Goal: Transaction & Acquisition: Purchase product/service

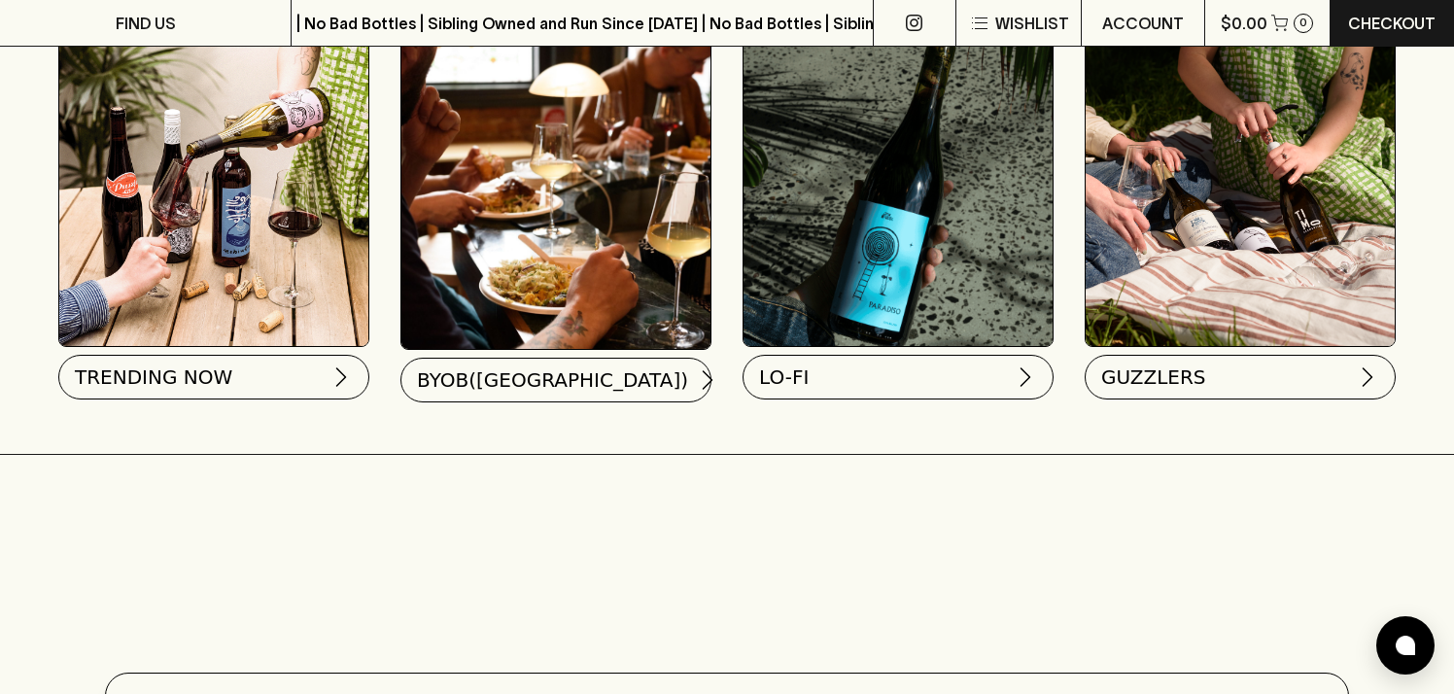
scroll to position [1941, 0]
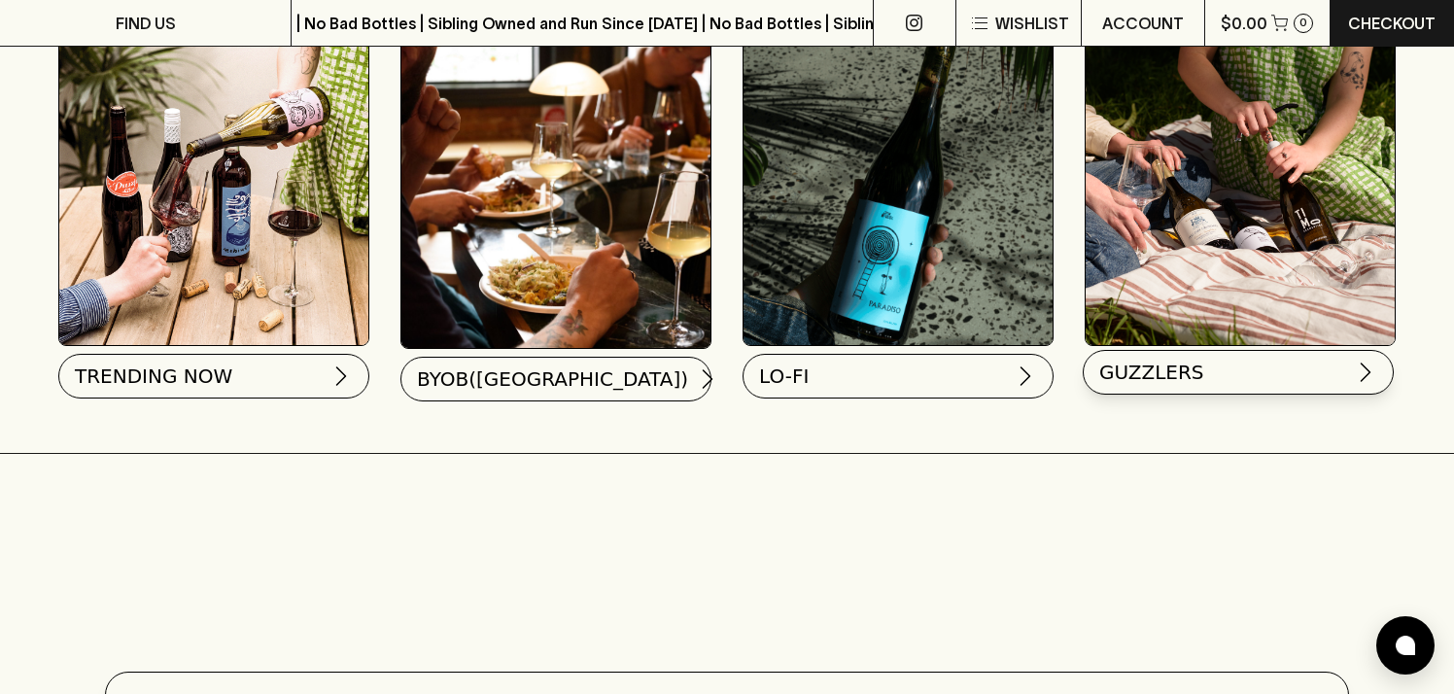
click at [1135, 386] on button "GUZZLERS" at bounding box center [1238, 372] width 311 height 45
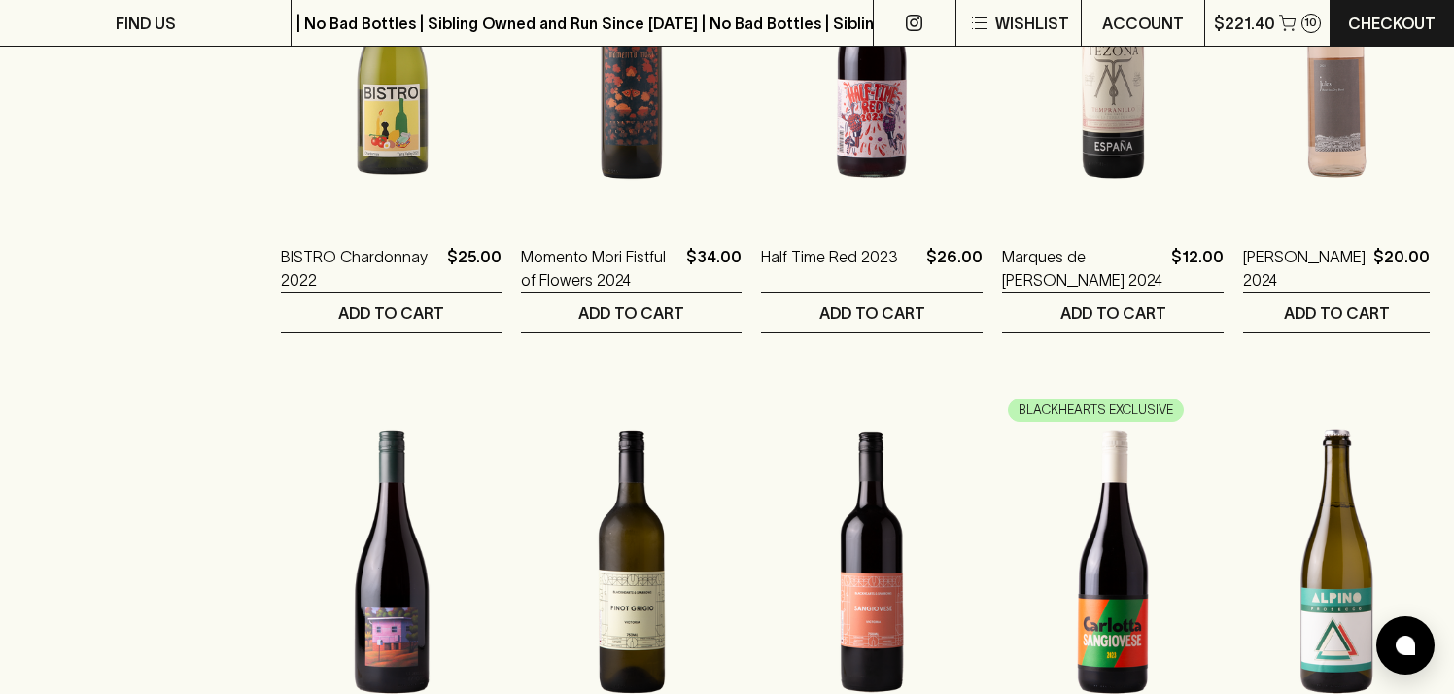
scroll to position [814, 0]
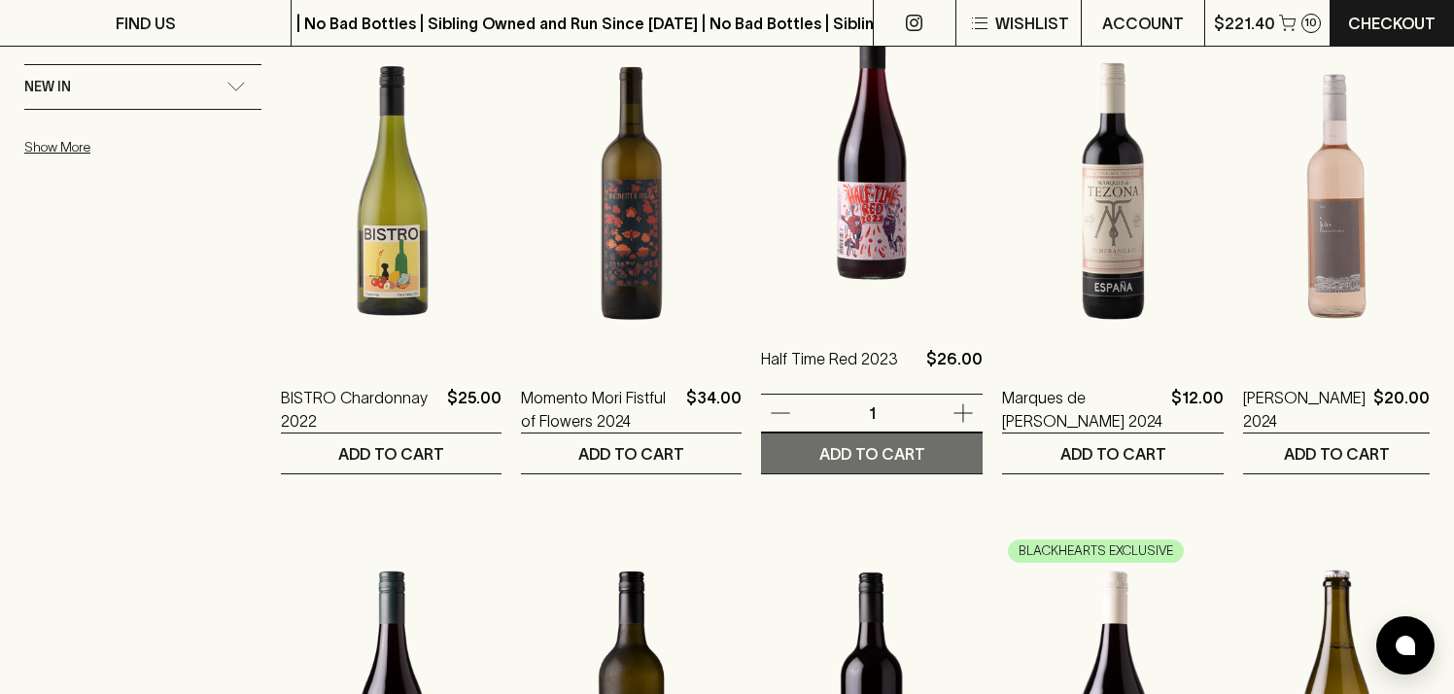
click at [860, 463] on p "ADD TO CART" at bounding box center [872, 453] width 106 height 23
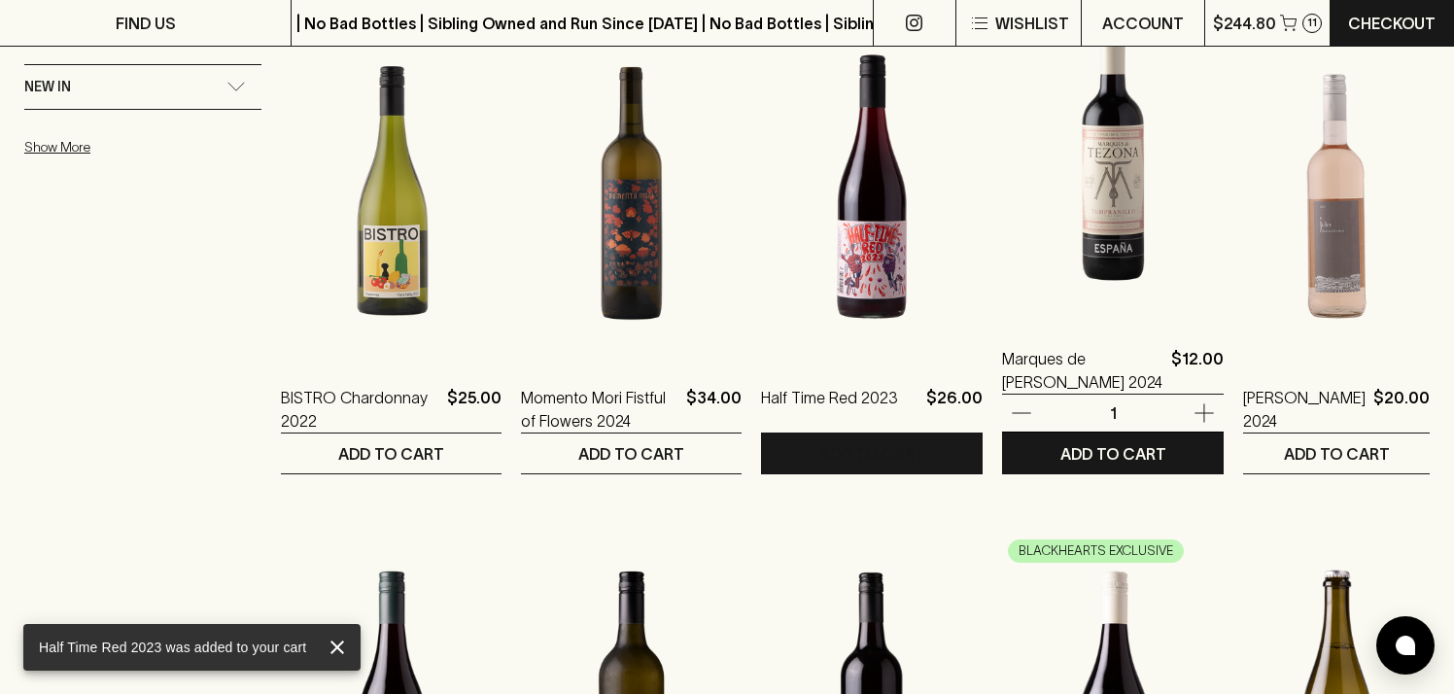
click at [1194, 413] on icon "button" at bounding box center [1203, 413] width 18 height 18
click at [1084, 457] on p "ADD TO CART" at bounding box center [1113, 453] width 106 height 23
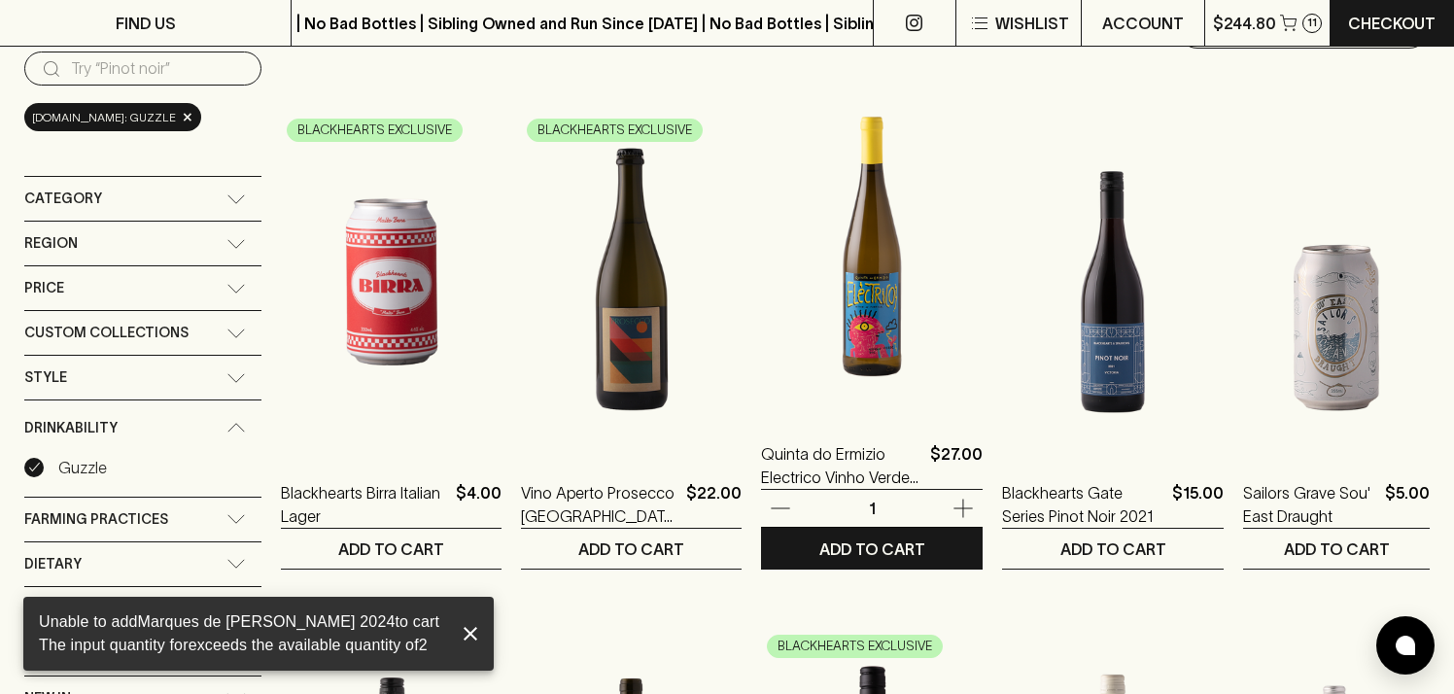
scroll to position [202, 0]
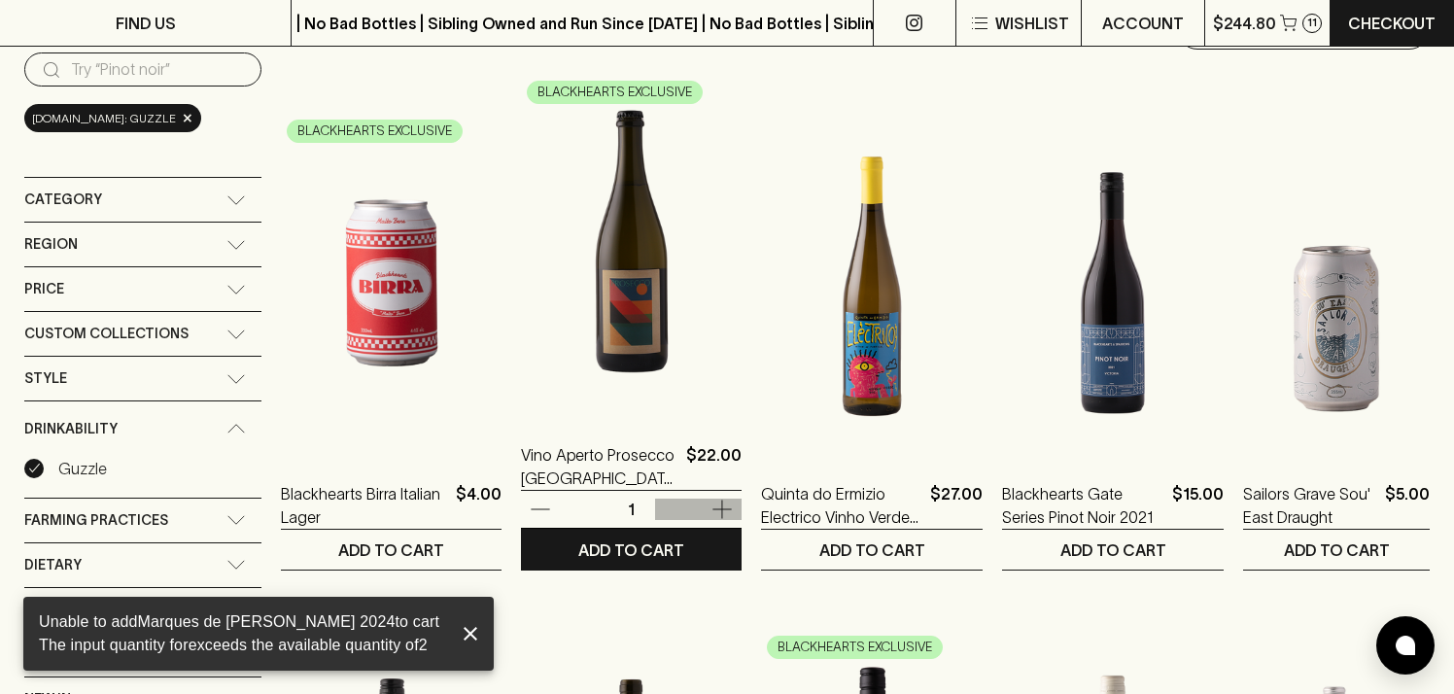
click at [710, 509] on icon "button" at bounding box center [721, 509] width 23 height 23
click at [690, 530] on button "ADD TO CART" at bounding box center [631, 550] width 221 height 40
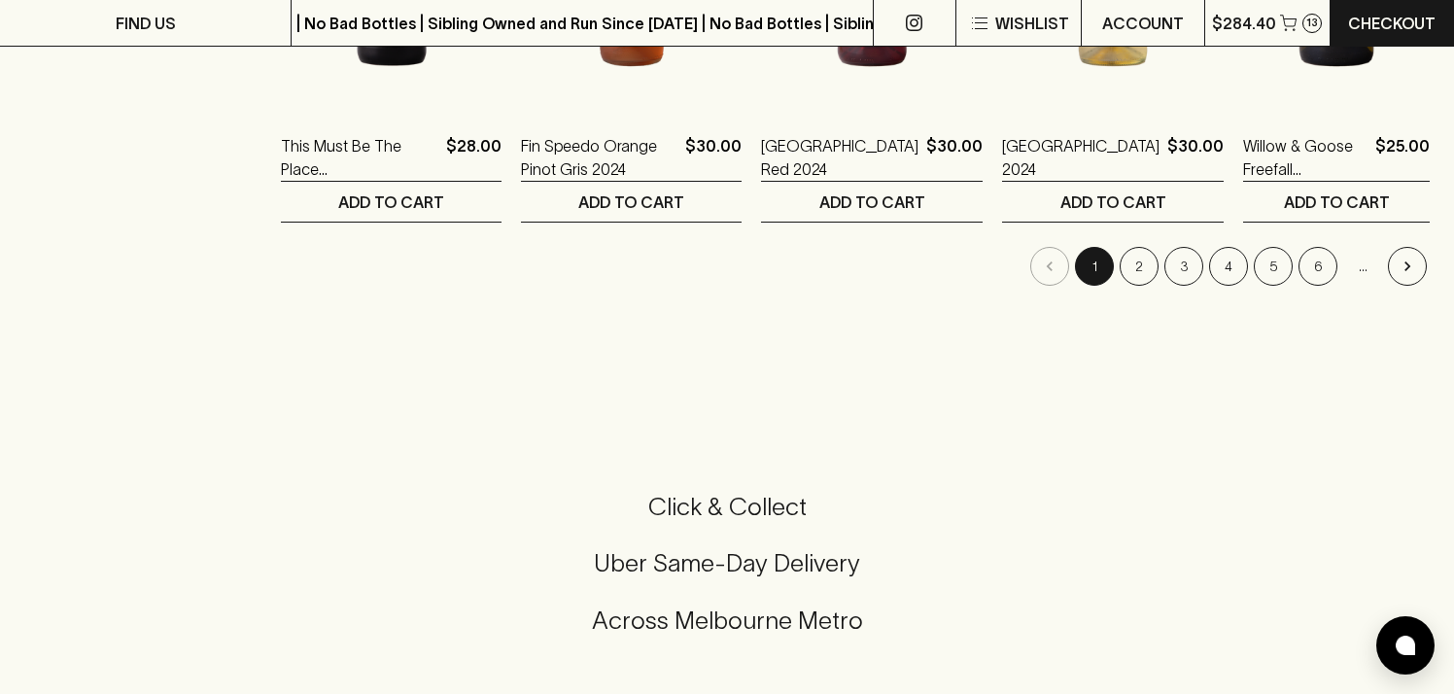
scroll to position [2104, 0]
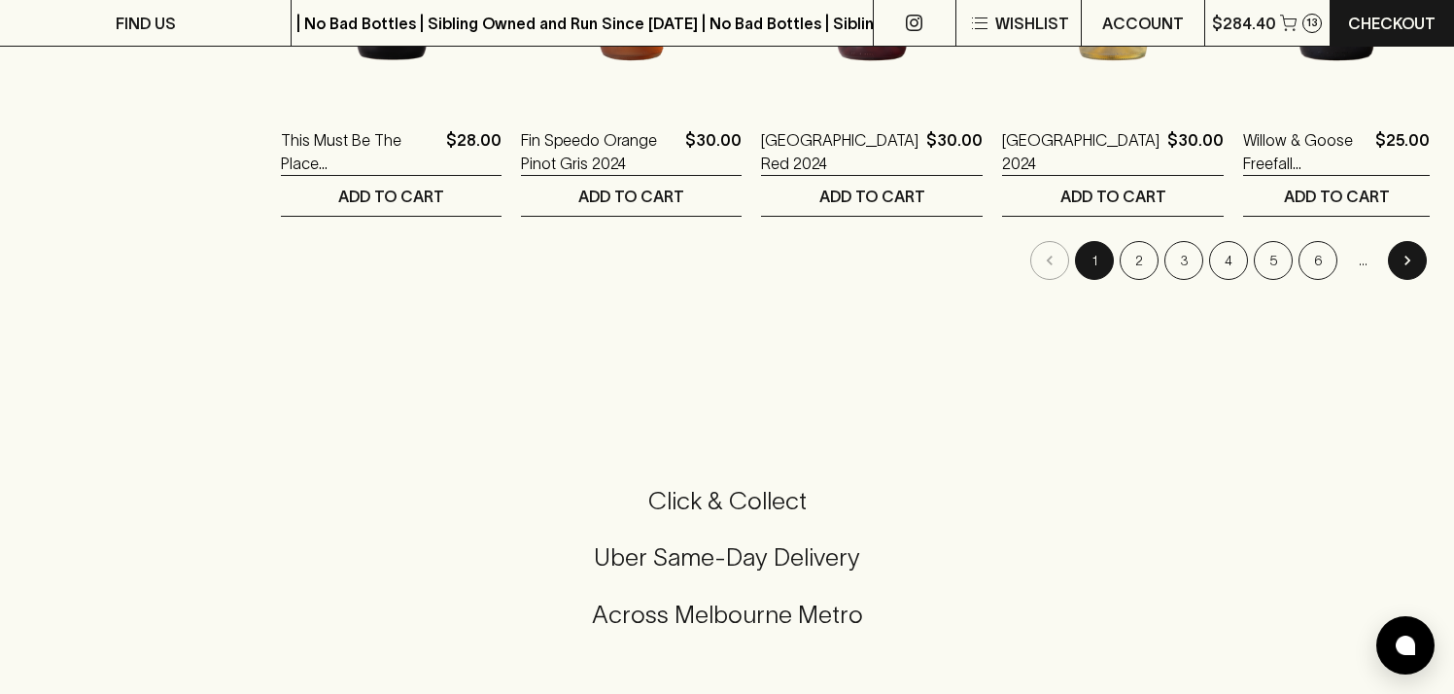
click at [1412, 254] on icon "Go to next page" at bounding box center [1407, 260] width 19 height 19
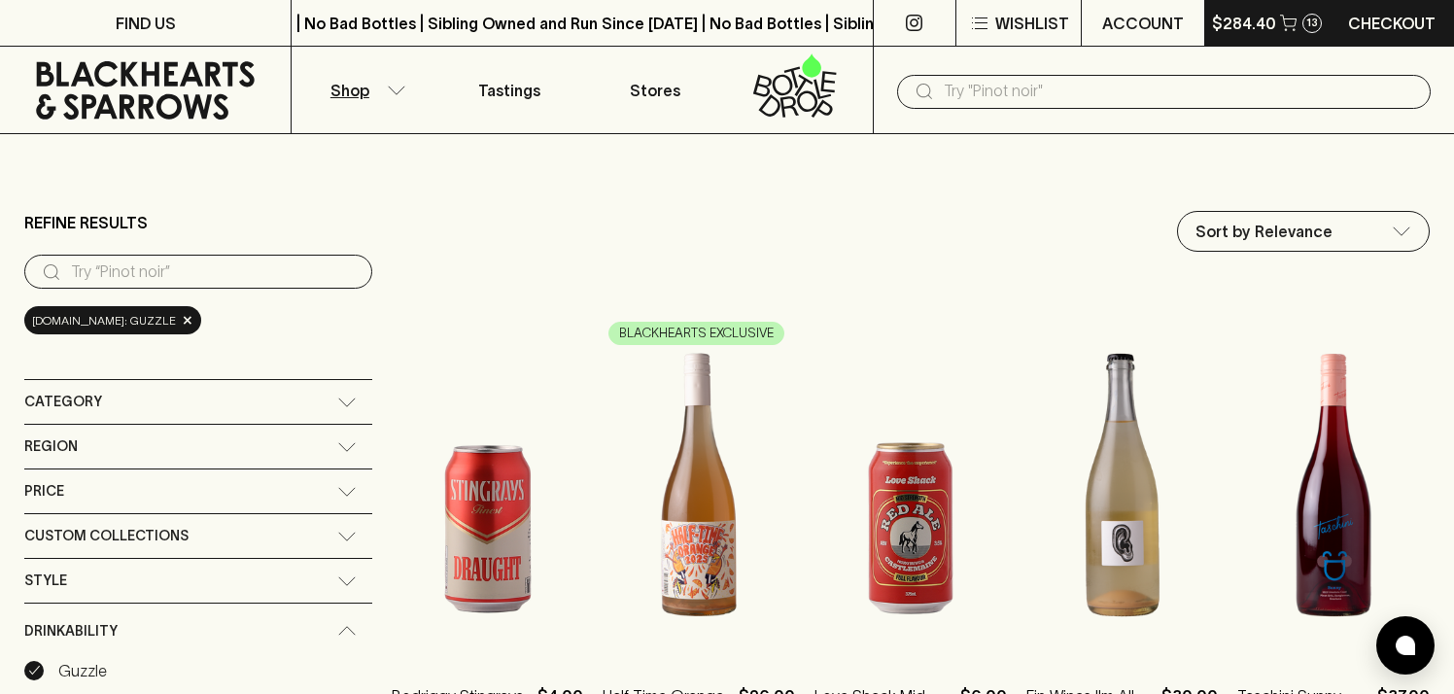
click at [1262, 28] on p "$284.40" at bounding box center [1244, 23] width 64 height 23
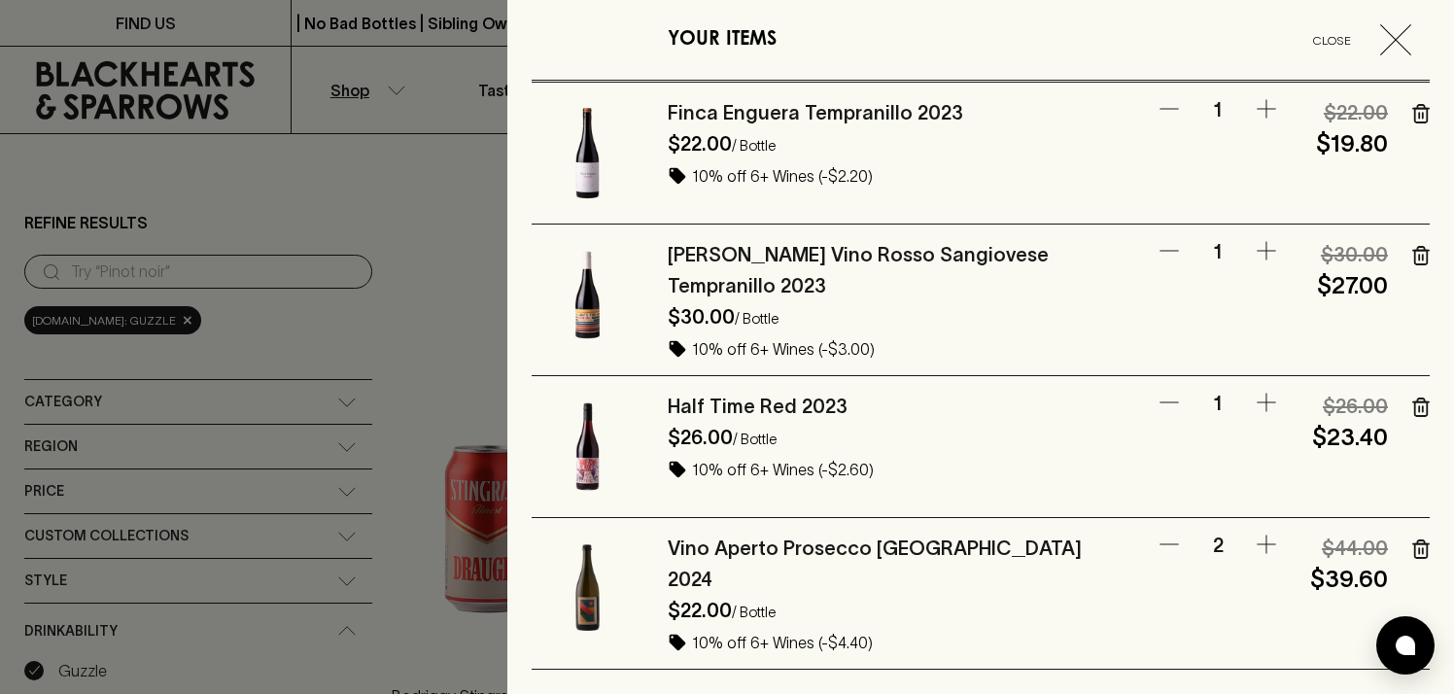
scroll to position [736, 0]
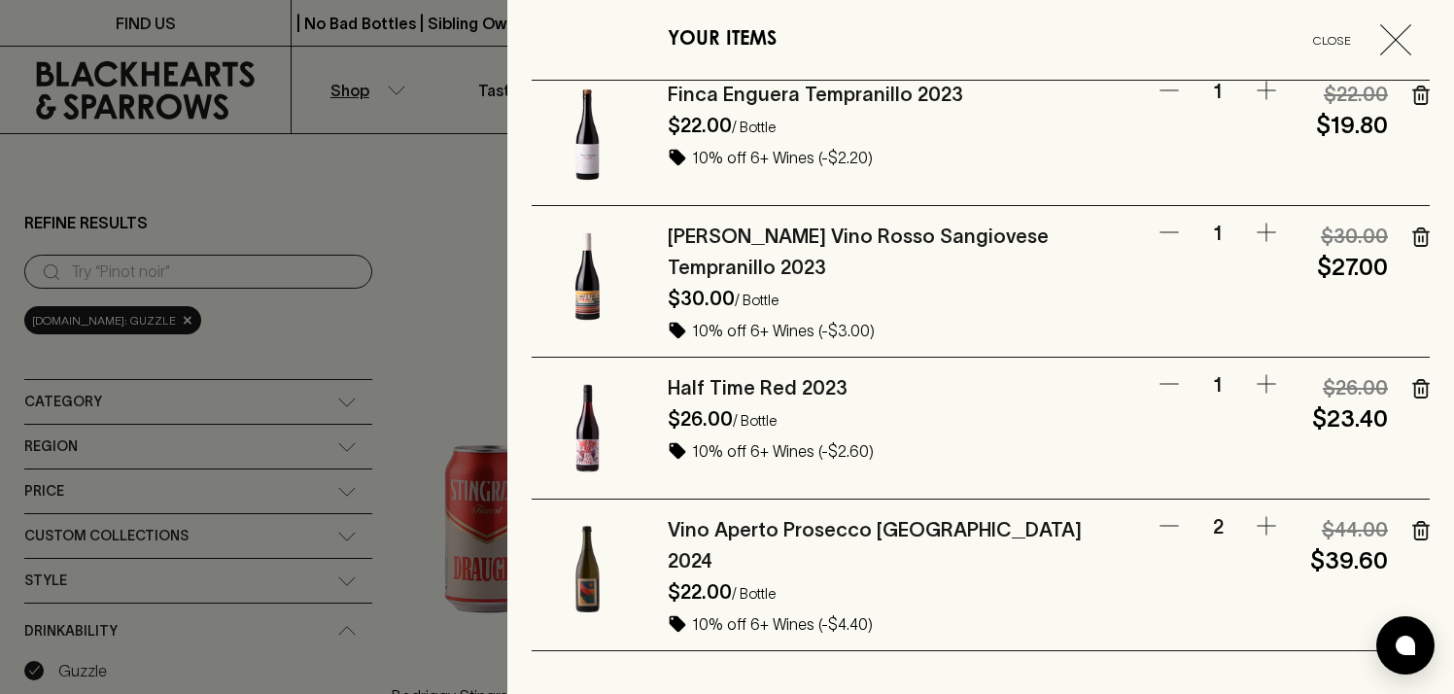
click at [1423, 388] on icon "button" at bounding box center [1423, 390] width 0 height 5
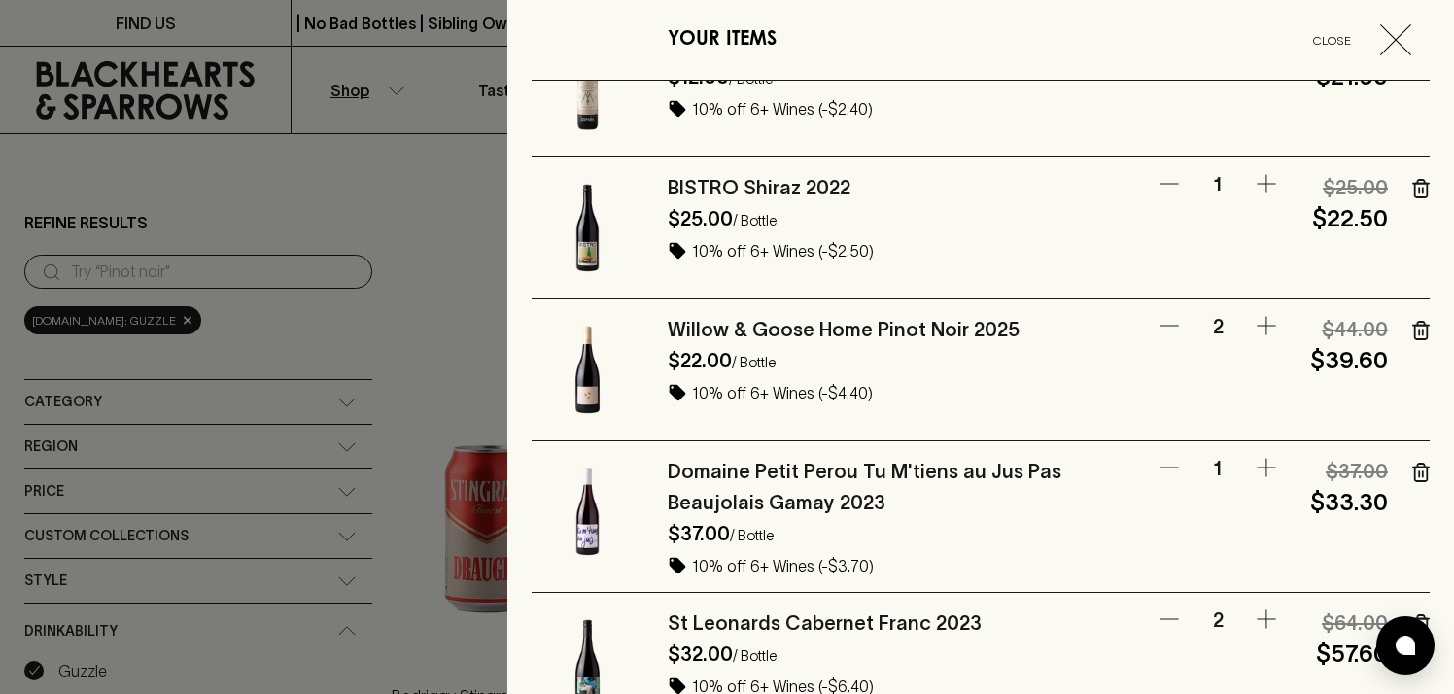
scroll to position [0, 0]
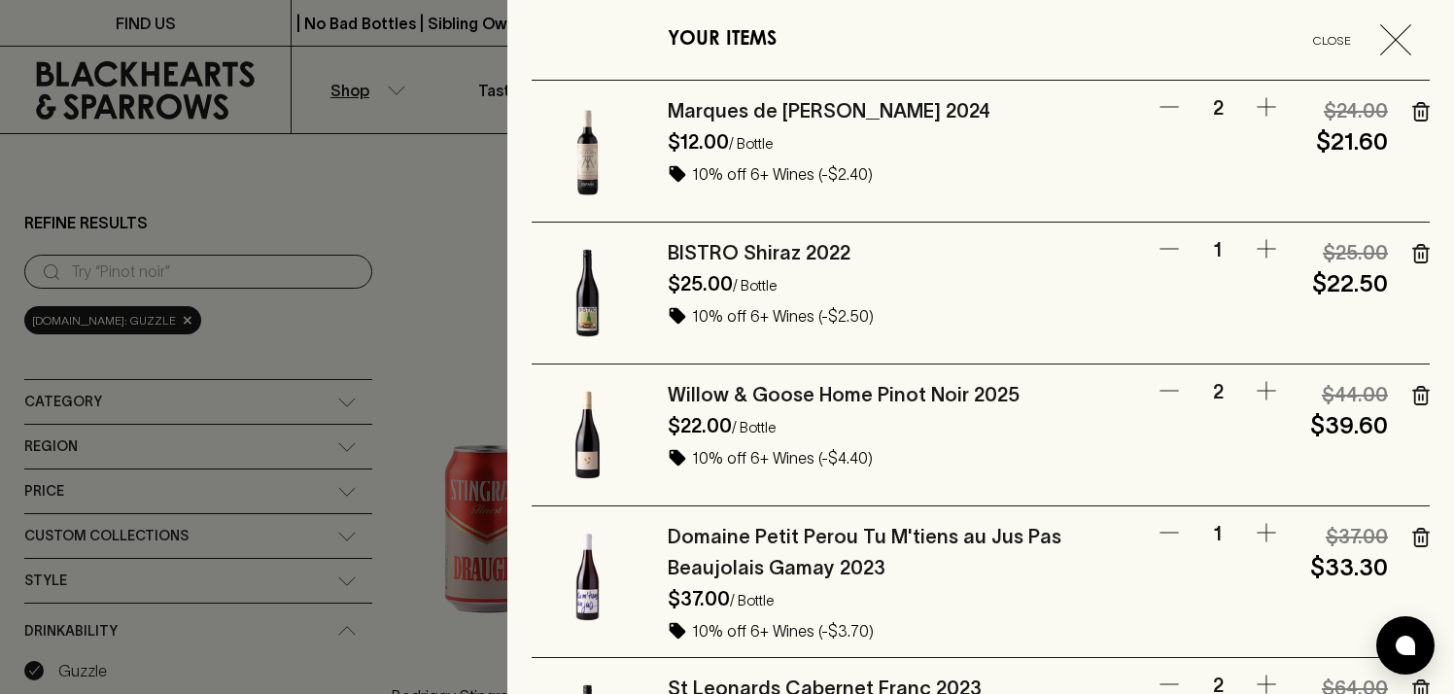
click at [1401, 42] on icon "button" at bounding box center [1395, 39] width 31 height 31
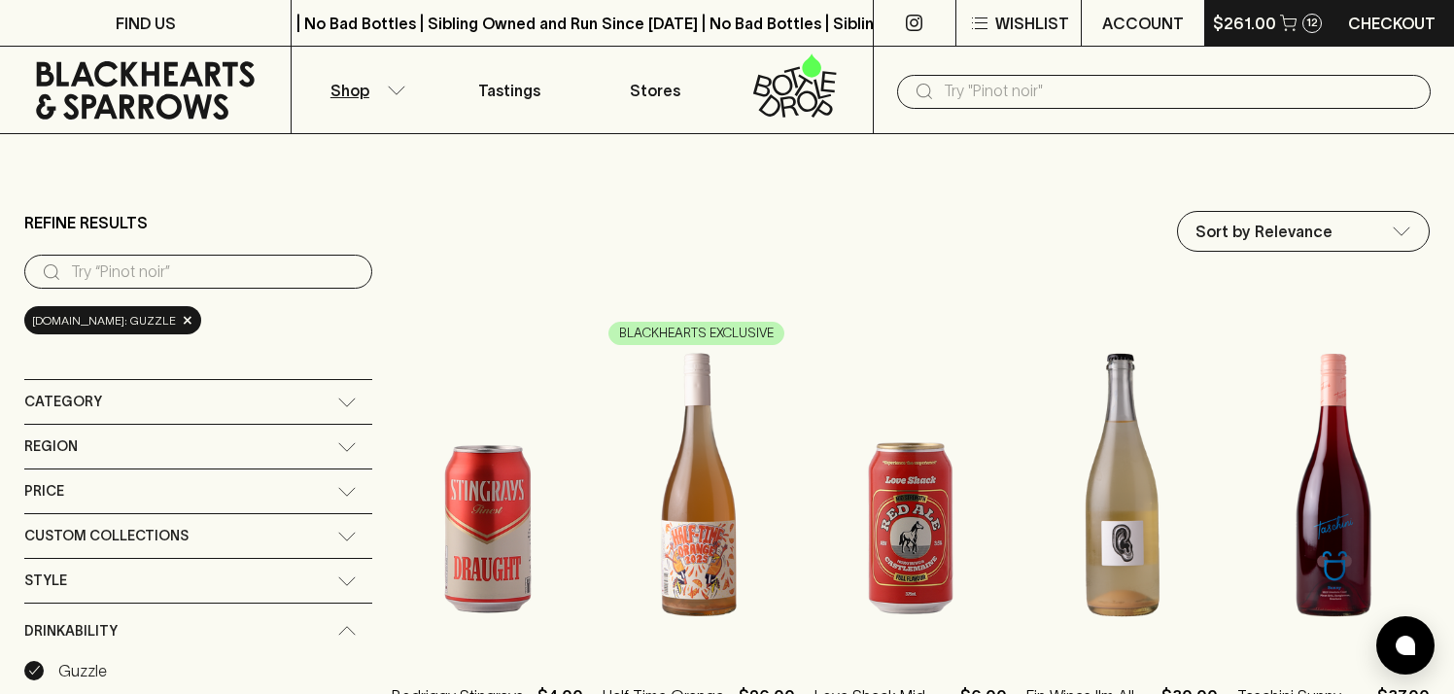
click at [1256, 24] on p "$261.00" at bounding box center [1244, 23] width 63 height 23
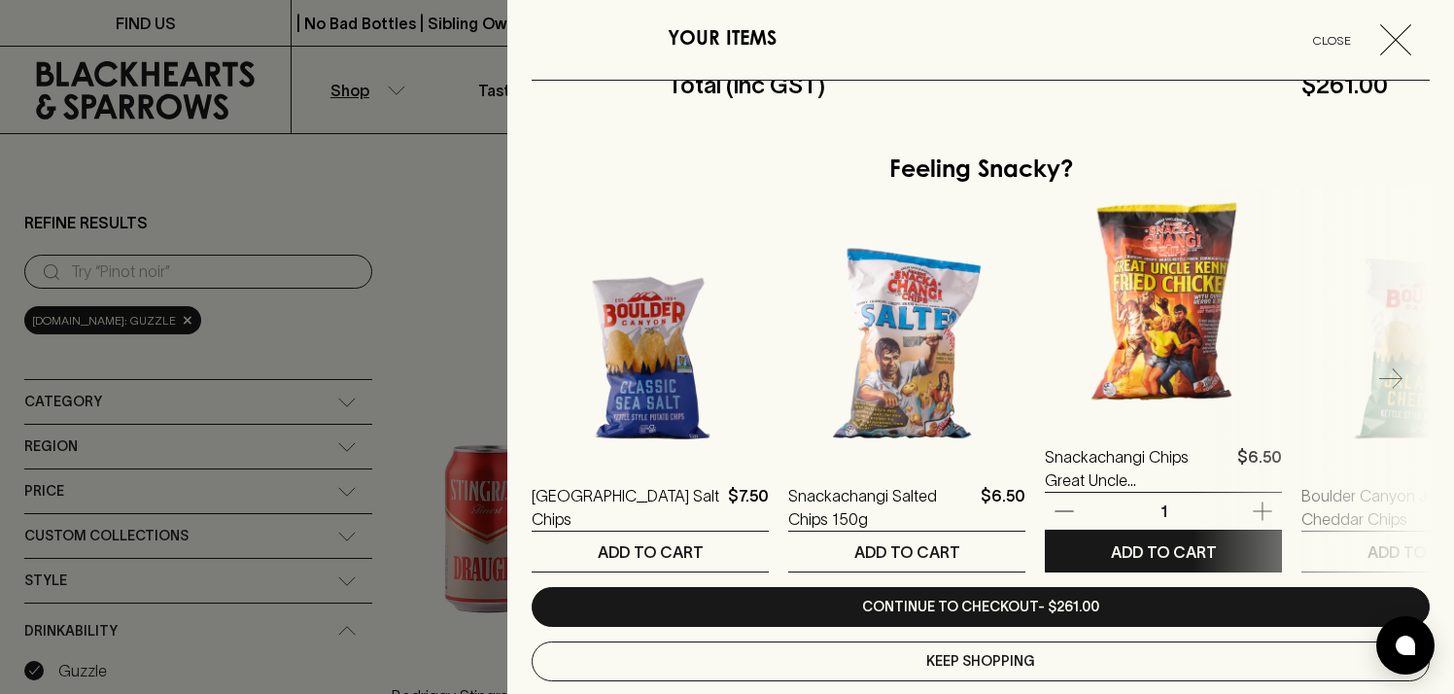
scroll to position [1487, 0]
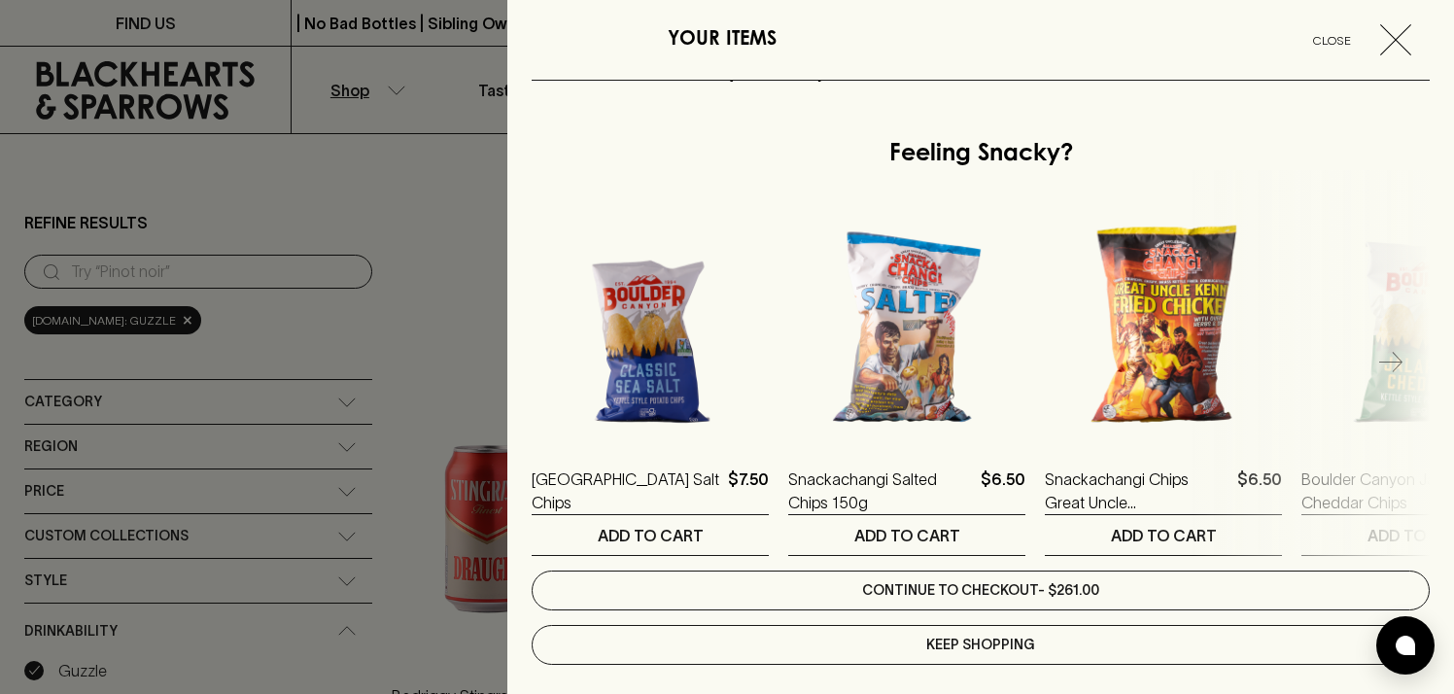
click at [1052, 571] on link "Continue to checkout - $261.00" at bounding box center [981, 590] width 898 height 40
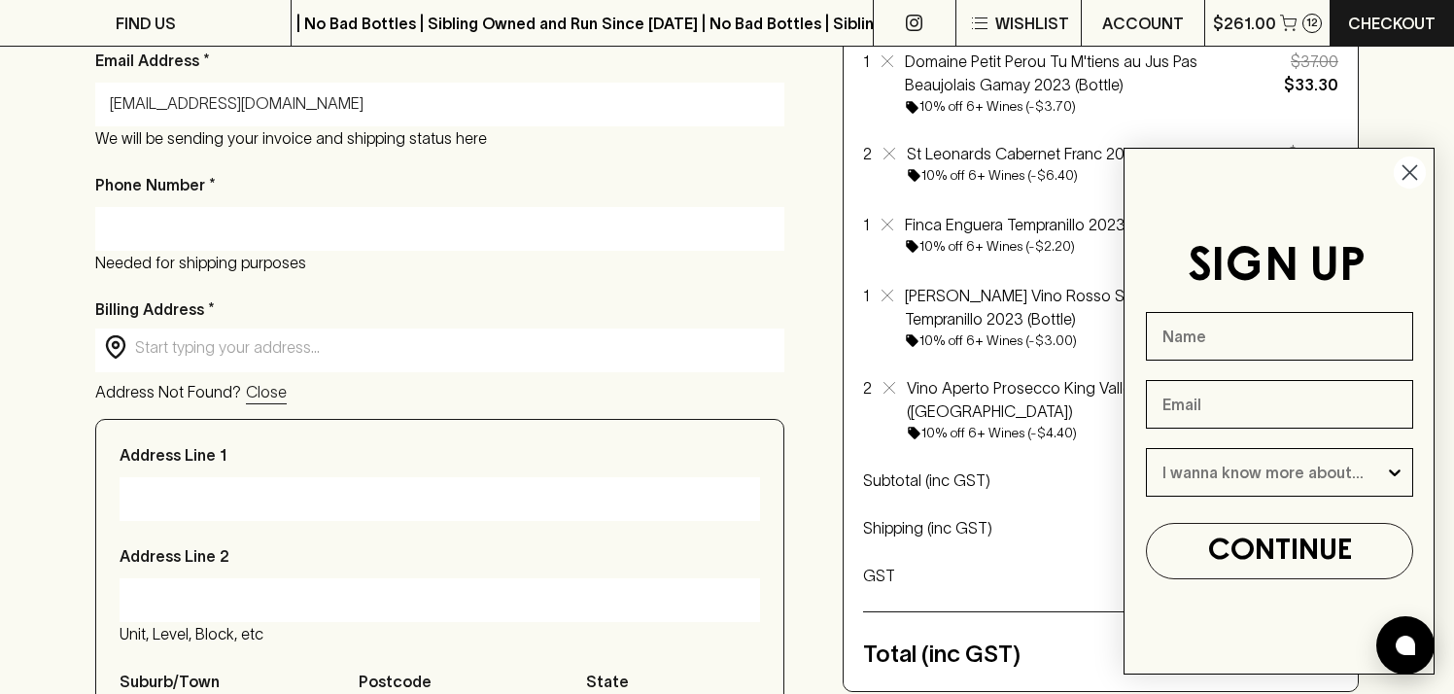
scroll to position [489, 0]
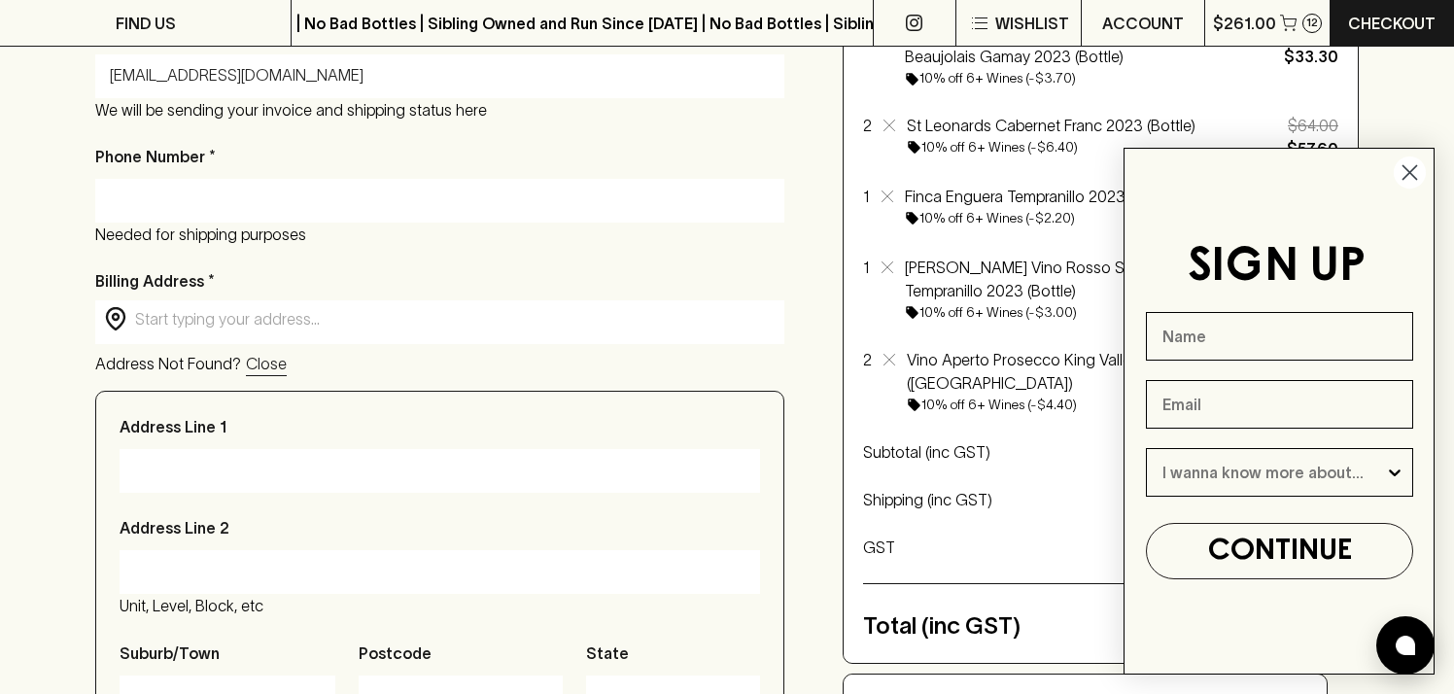
click at [540, 212] on input "Phone Number *" at bounding box center [440, 200] width 660 height 31
click at [451, 341] on div "​ ​" at bounding box center [439, 322] width 689 height 44
type input "0423374607"
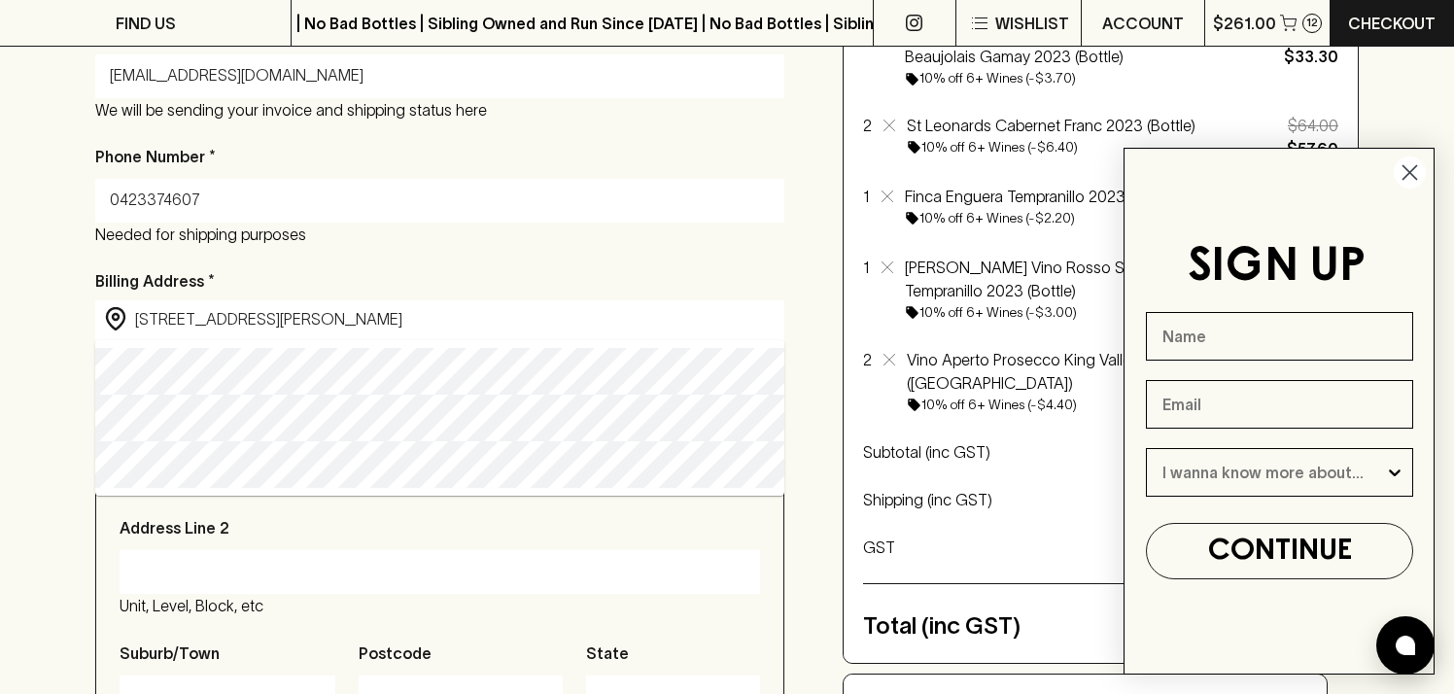
type input "[STREET_ADDRESS][PERSON_NAME]"
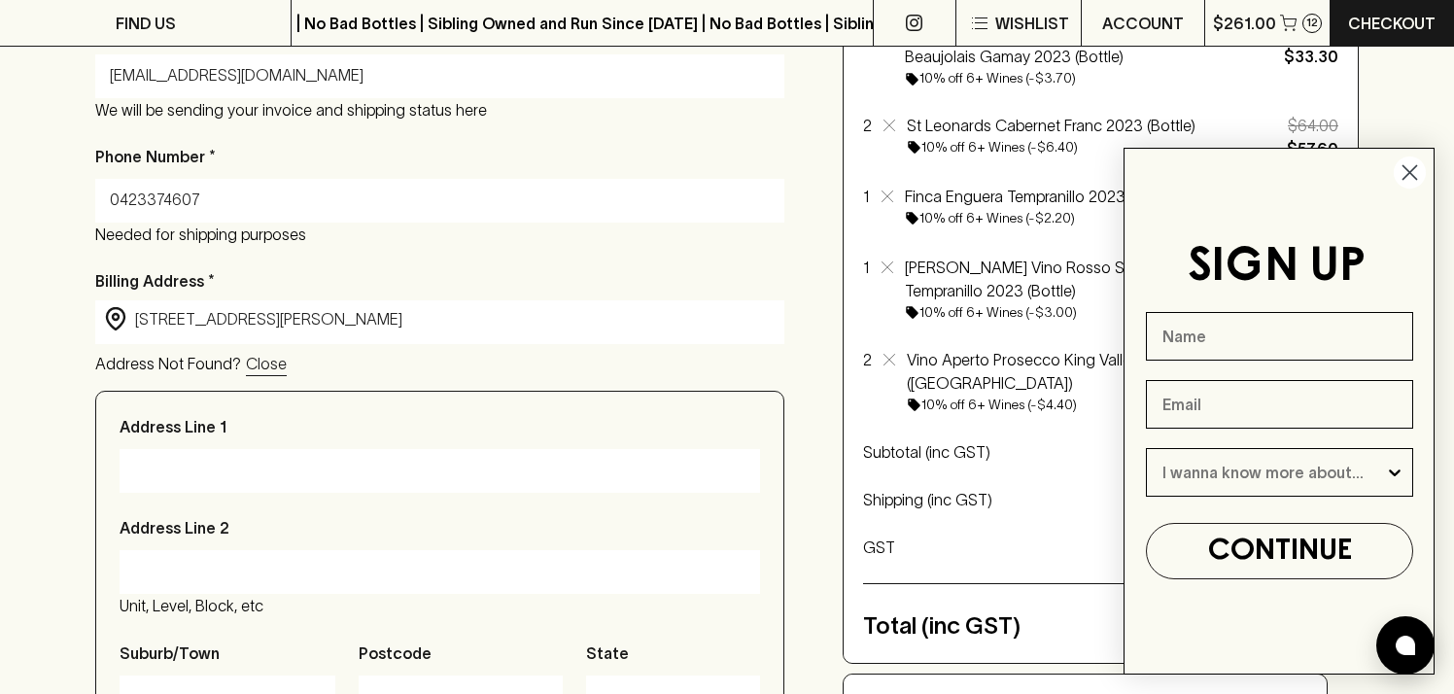
type input "[STREET_ADDRESS][PERSON_NAME]"
type input "[GEOGRAPHIC_DATA]"
type input "3121"
type input "Victoria"
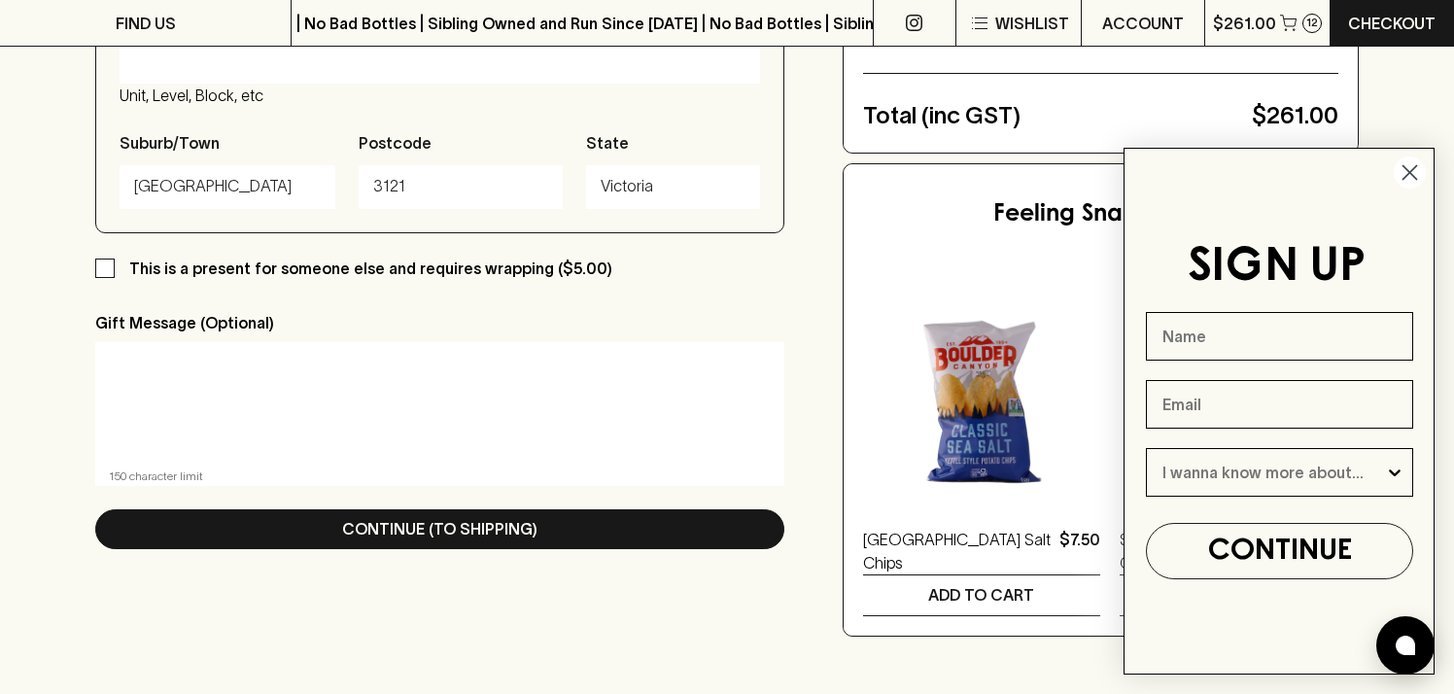
scroll to position [1015, 0]
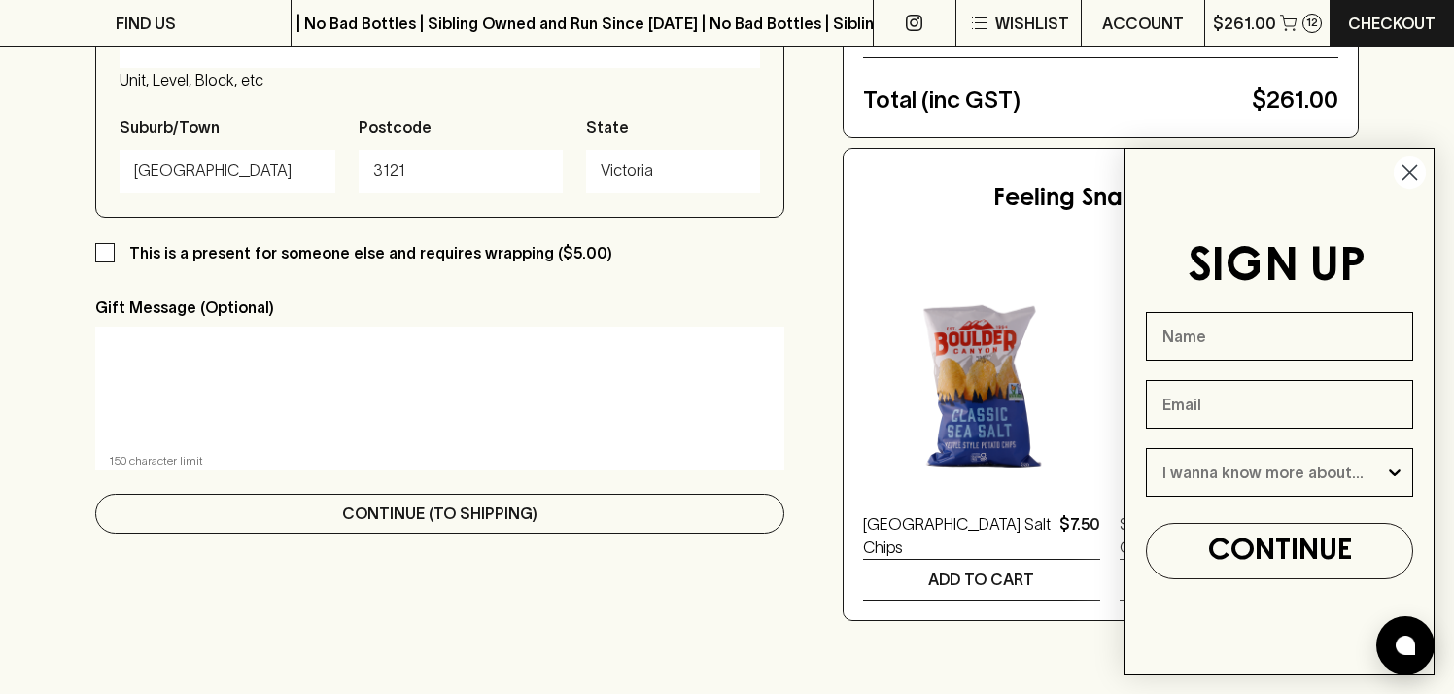
type input "[STREET_ADDRESS][PERSON_NAME]"
click at [350, 516] on p "Continue (To Shipping)" at bounding box center [439, 512] width 195 height 23
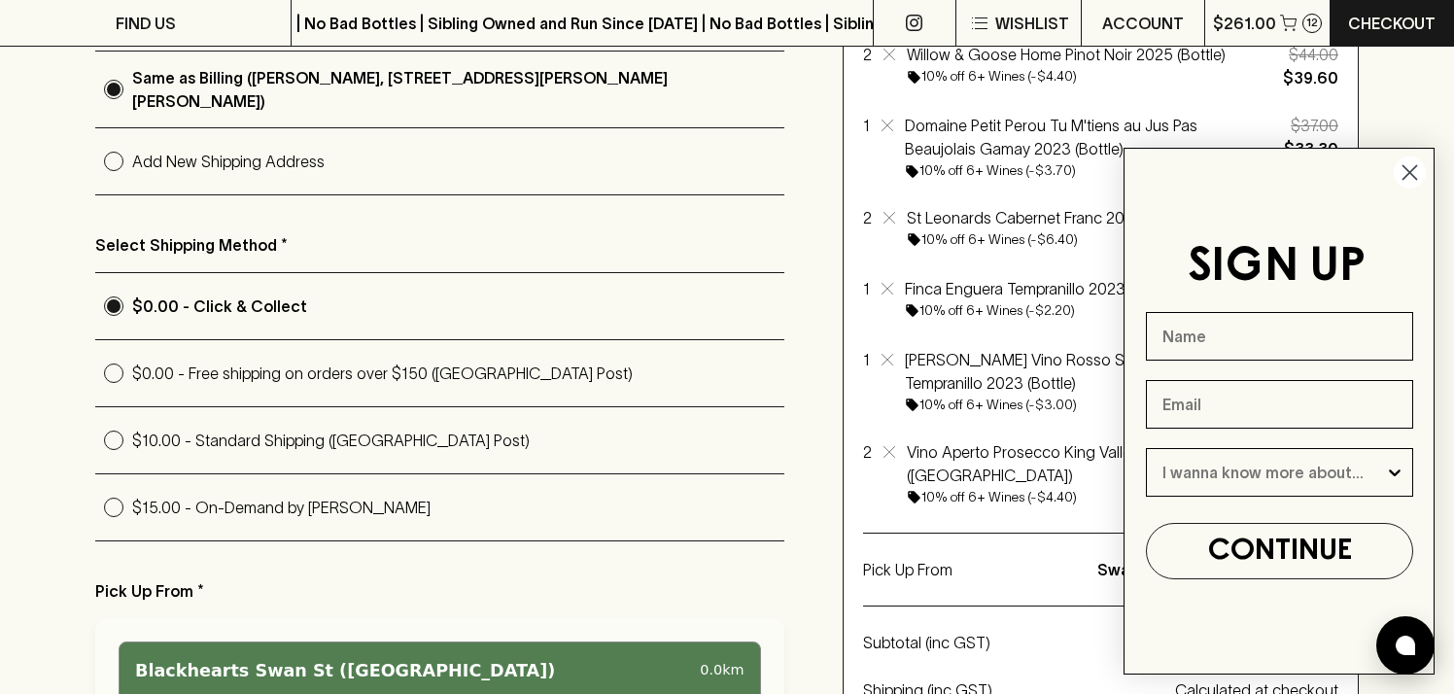
scroll to position [397, 0]
click at [389, 496] on p "$15.00 - On-Demand by [PERSON_NAME]" at bounding box center [458, 506] width 652 height 23
click at [132, 496] on input "$15.00 - On-Demand by [PERSON_NAME]" at bounding box center [113, 506] width 37 height 37
radio input "true"
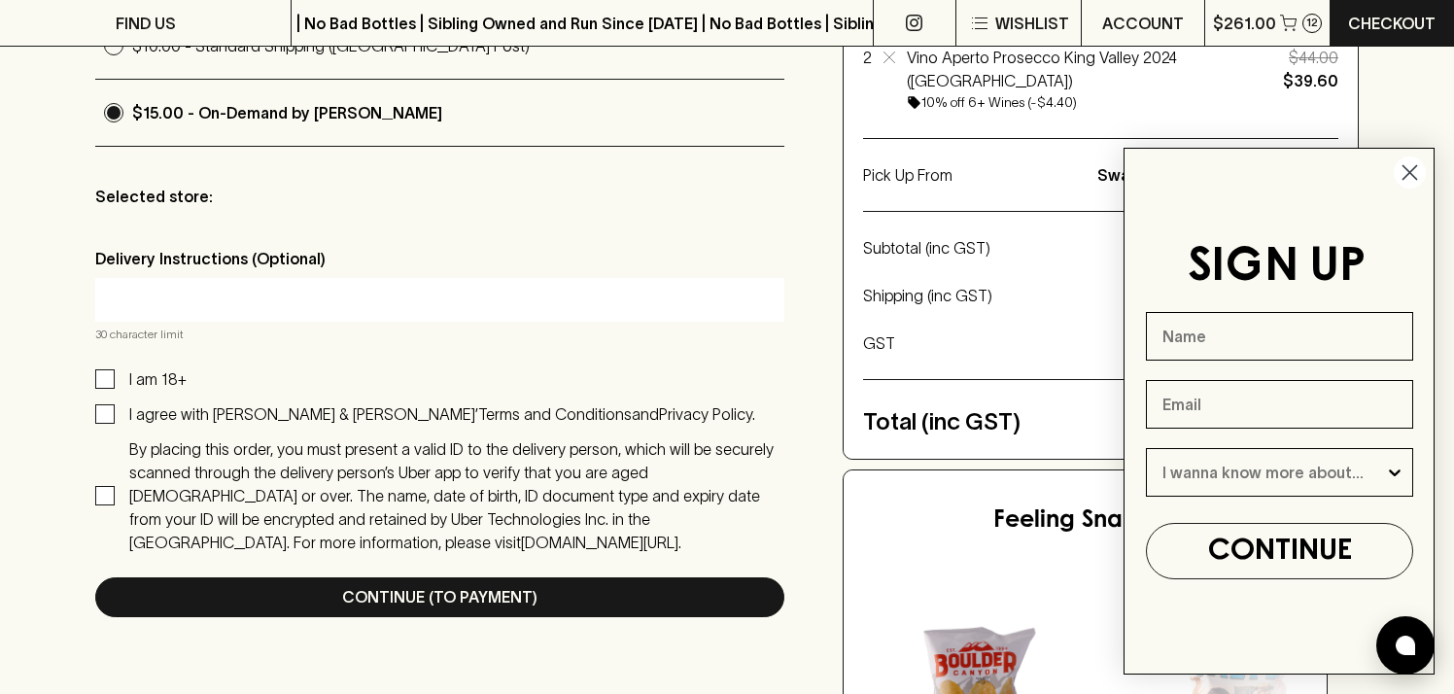
scroll to position [805, 0]
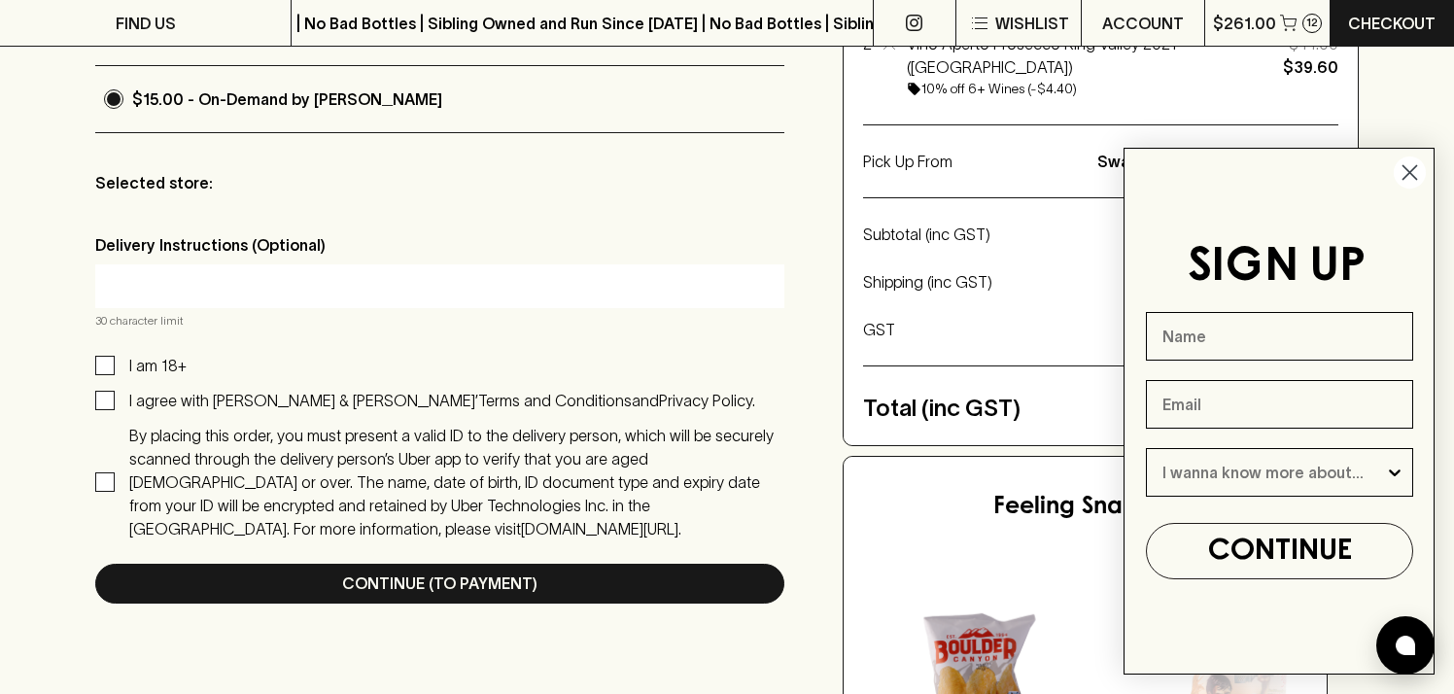
click at [111, 361] on input "I am 18+" at bounding box center [104, 365] width 19 height 19
checkbox input "true"
click at [106, 394] on input "I agree with [PERSON_NAME] & [PERSON_NAME]’ Terms and Conditions and Privacy Po…" at bounding box center [104, 400] width 19 height 19
checkbox input "true"
click at [103, 472] on input "By placing this order, you must present a valid ID to the delivery person, whic…" at bounding box center [104, 481] width 19 height 19
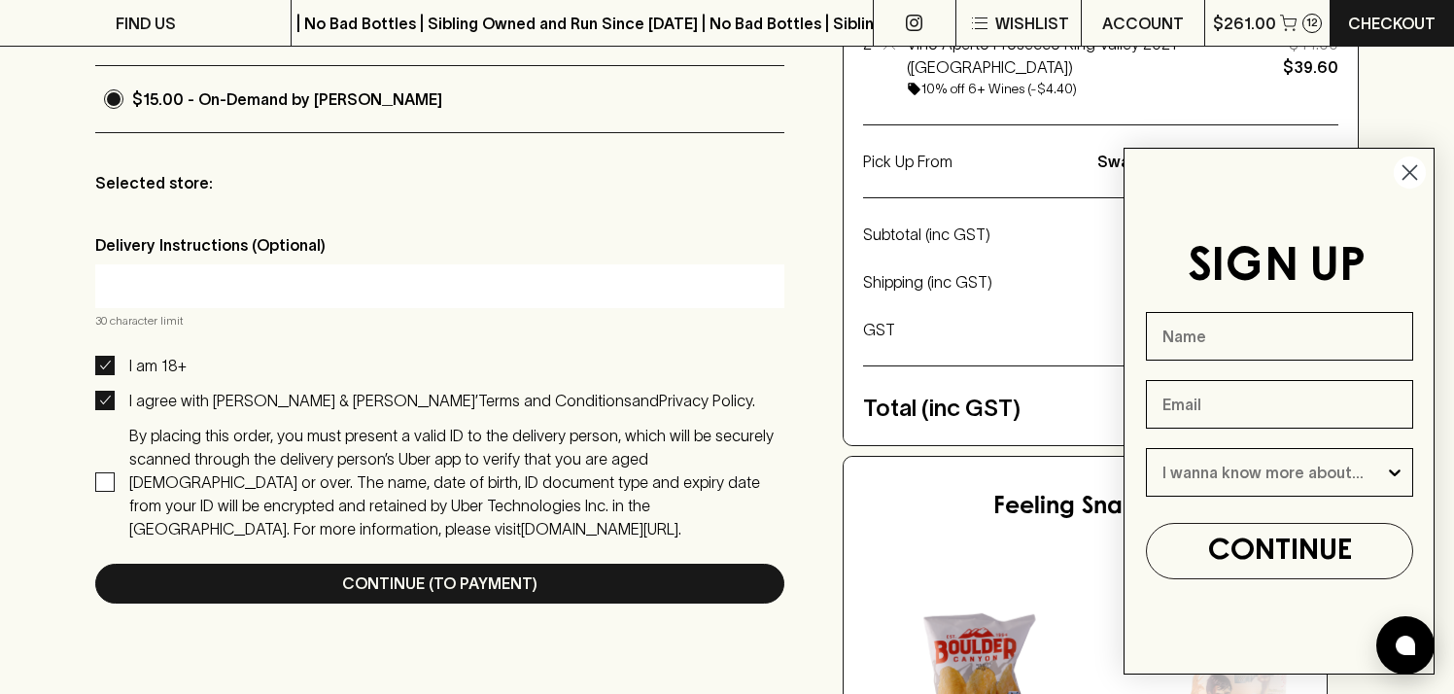
checkbox input "true"
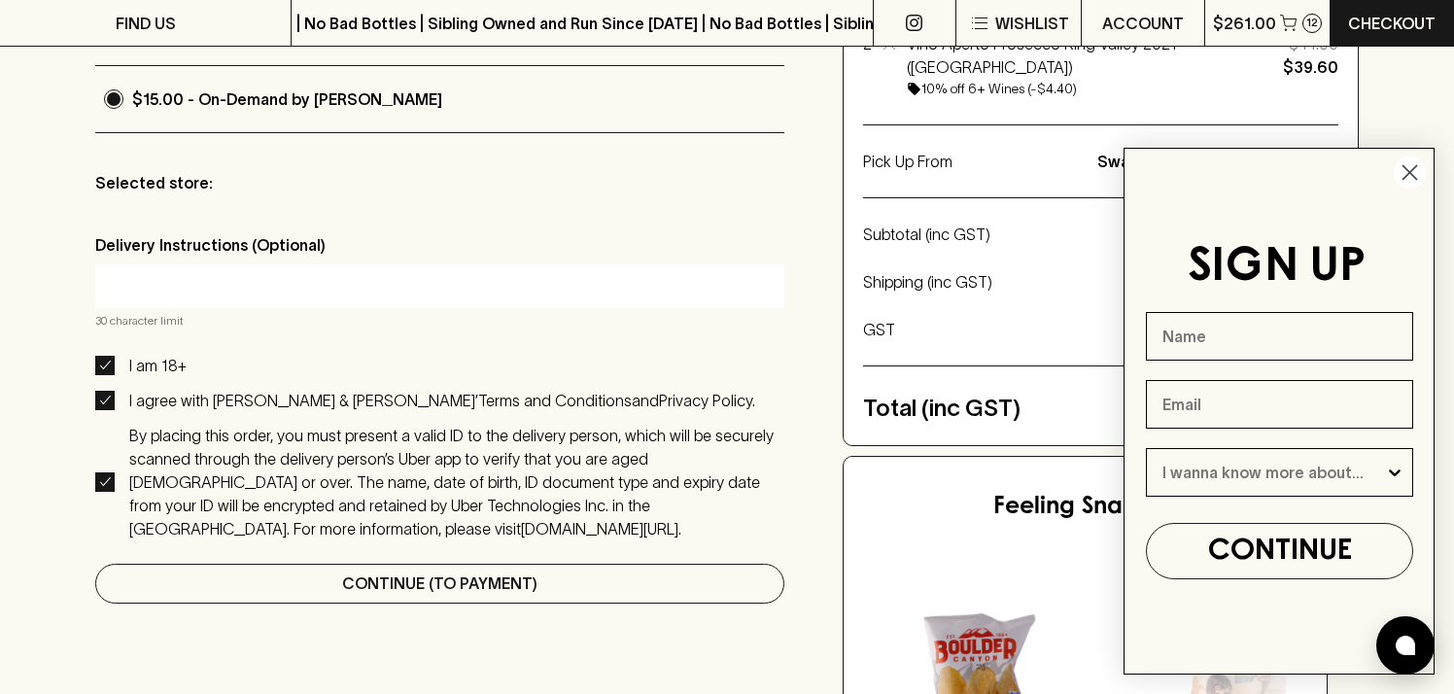
click at [532, 571] on p "Continue (To Payment)" at bounding box center [439, 582] width 195 height 23
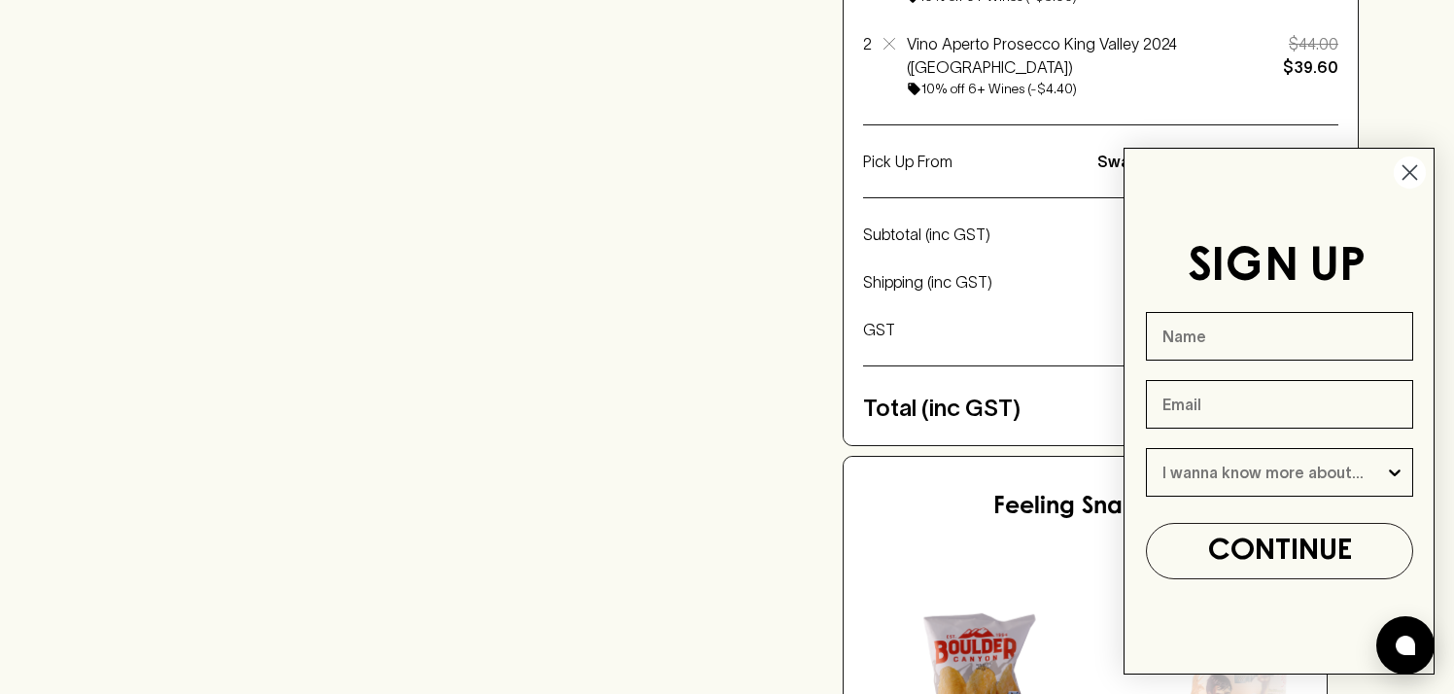
scroll to position [0, 0]
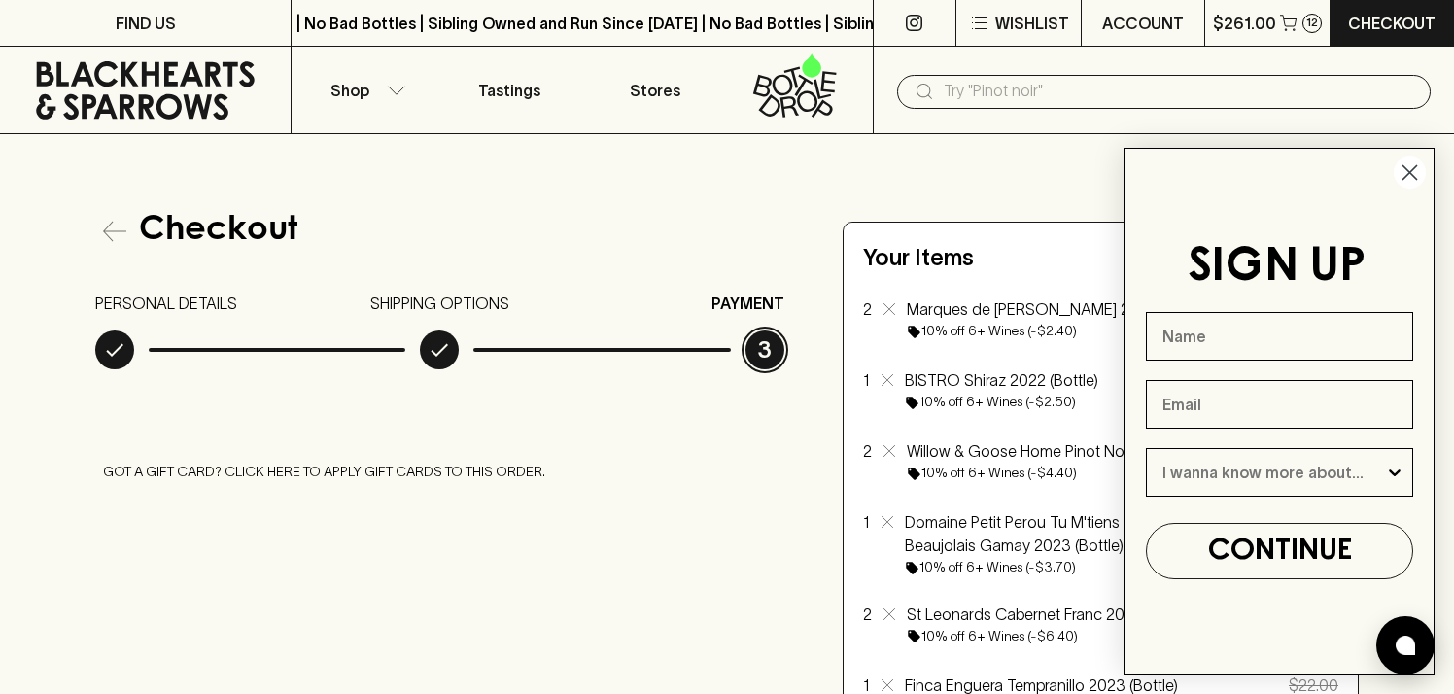
click at [1411, 166] on circle "Close dialog" at bounding box center [1410, 172] width 32 height 32
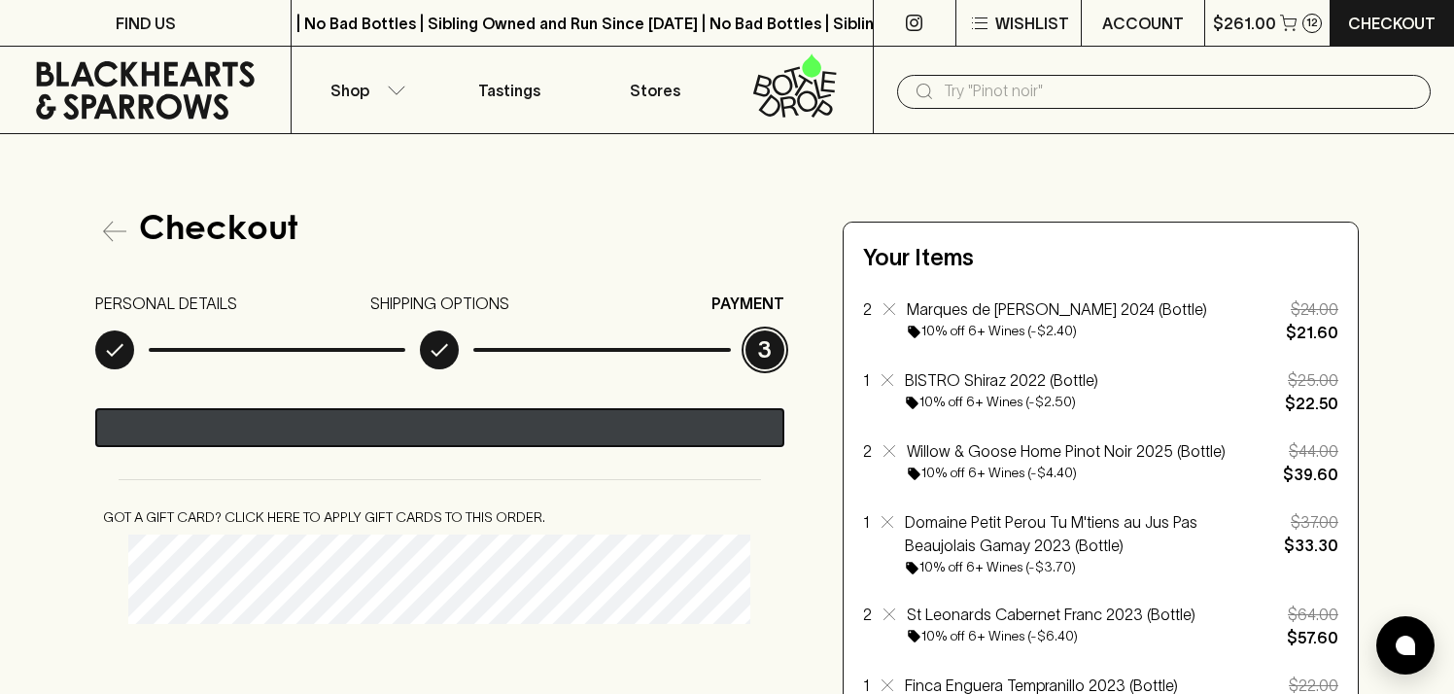
click at [522, 426] on div "@import url(//[DOMAIN_NAME][URL]) ••••••" at bounding box center [594, 429] width 413 height 29
